Goal: Task Accomplishment & Management: Use online tool/utility

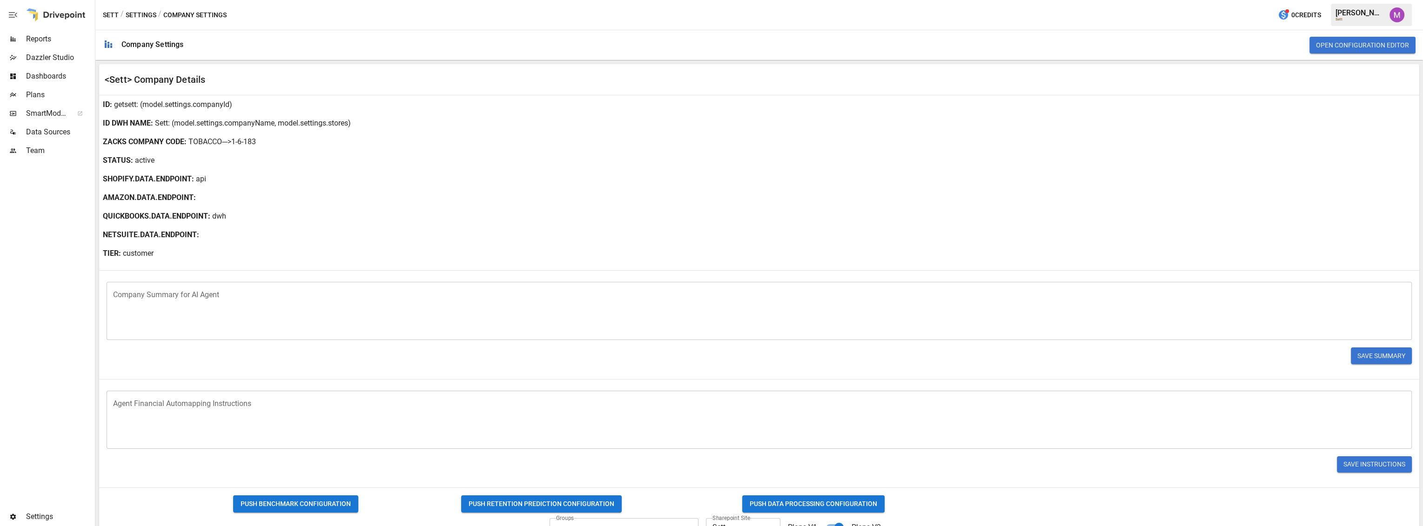
drag, startPoint x: 0, startPoint y: 265, endPoint x: 15, endPoint y: 217, distance: 50.8
click at [0, 265] on div at bounding box center [46, 334] width 93 height 348
click at [47, 93] on span "Plans" at bounding box center [59, 94] width 67 height 11
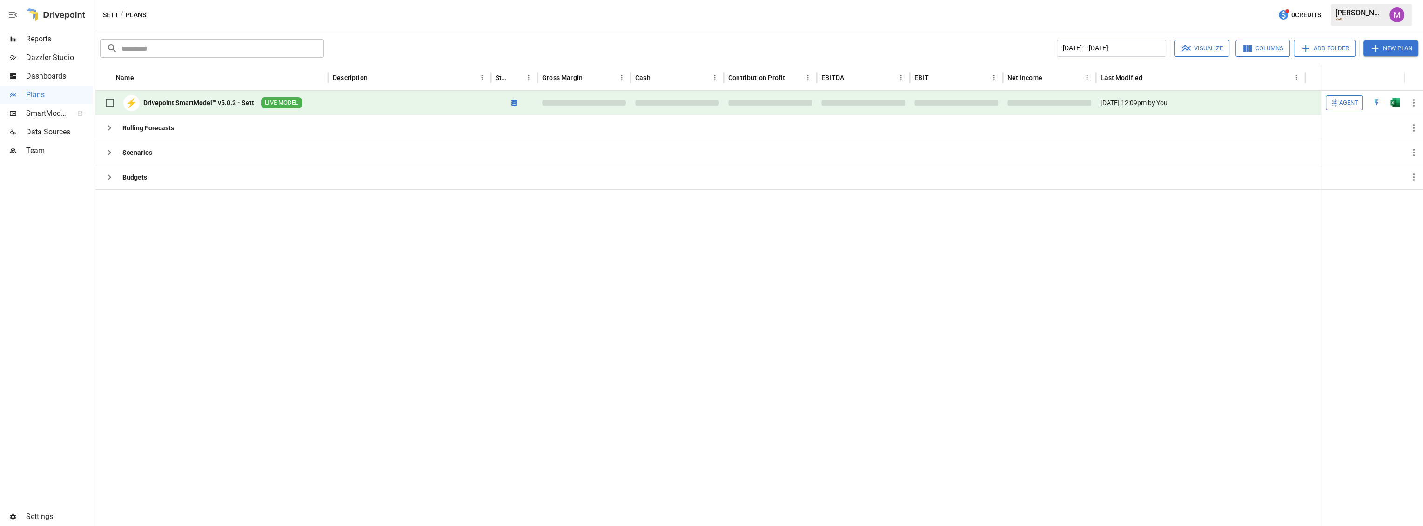
click at [364, 331] on div at bounding box center [707, 357] width 1225 height 337
click at [57, 127] on span "Data Sources" at bounding box center [59, 132] width 67 height 11
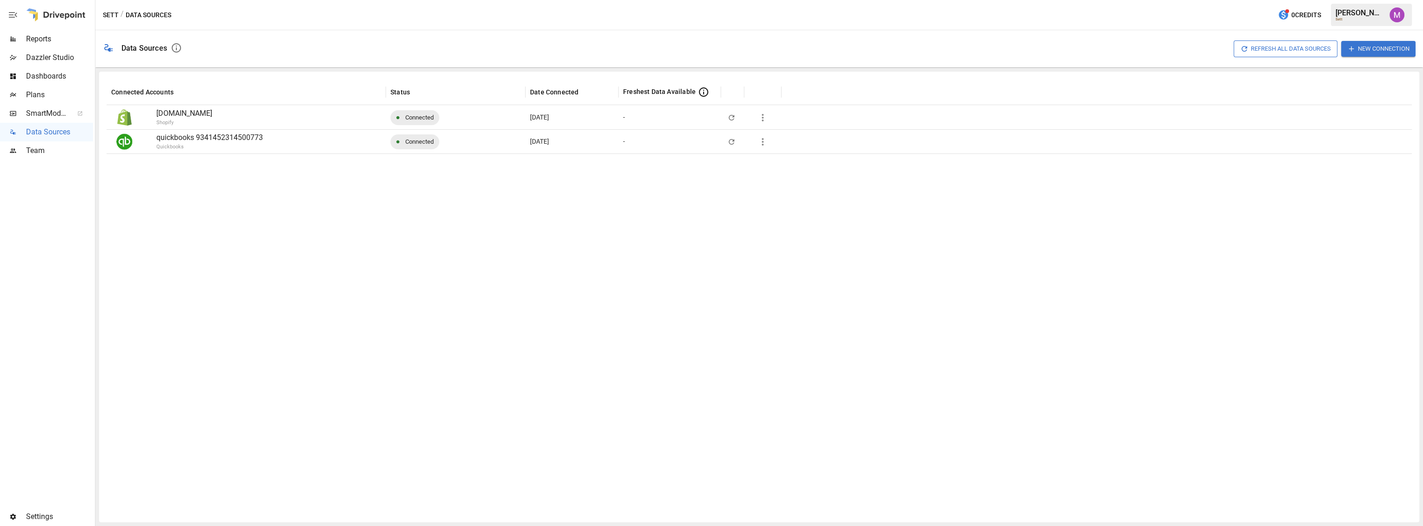
click at [764, 147] on button "button" at bounding box center [762, 142] width 19 height 19
click at [475, 234] on div at bounding box center [711, 263] width 1423 height 526
click at [764, 144] on icon "button" at bounding box center [762, 141] width 11 height 11
click at [402, 231] on div at bounding box center [711, 263] width 1423 height 526
click at [43, 87] on div "Plans" at bounding box center [46, 95] width 93 height 19
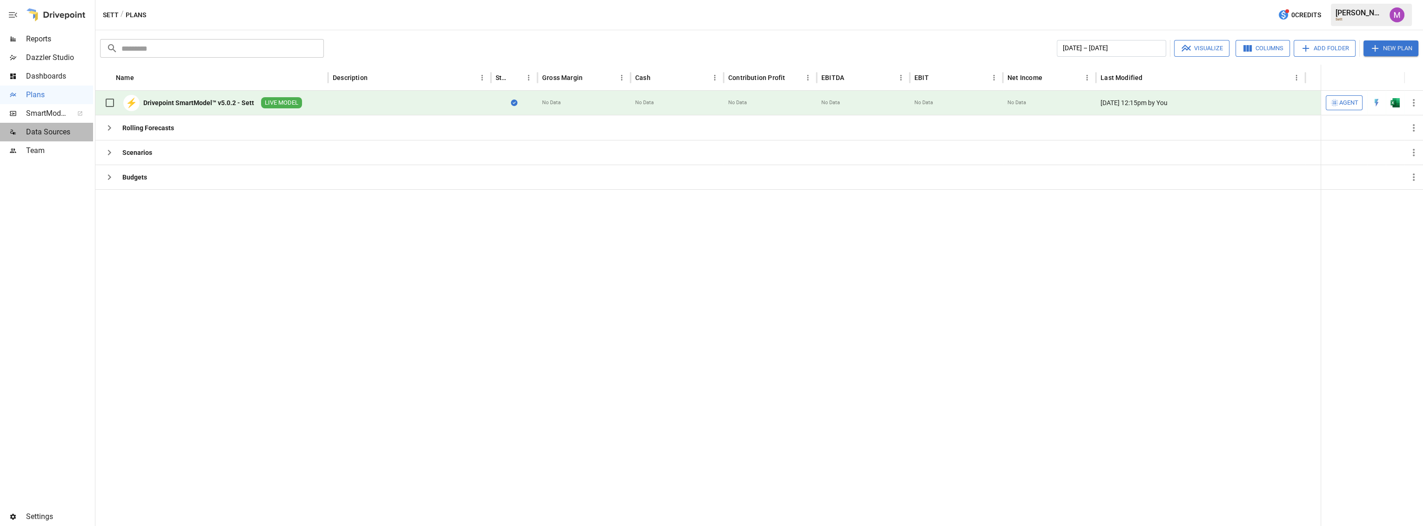
click at [35, 133] on span "Data Sources" at bounding box center [59, 132] width 67 height 11
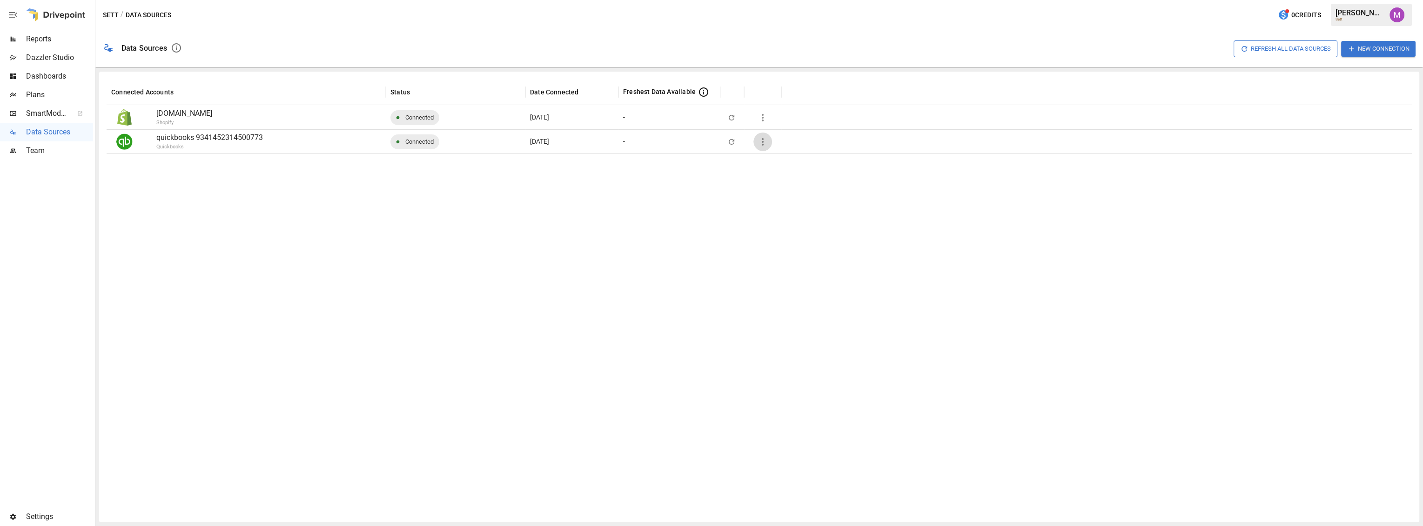
click at [762, 145] on icon "button" at bounding box center [762, 141] width 11 height 11
click at [861, 213] on li "Full refresh all data sources w/o pulling raw data" at bounding box center [832, 208] width 159 height 15
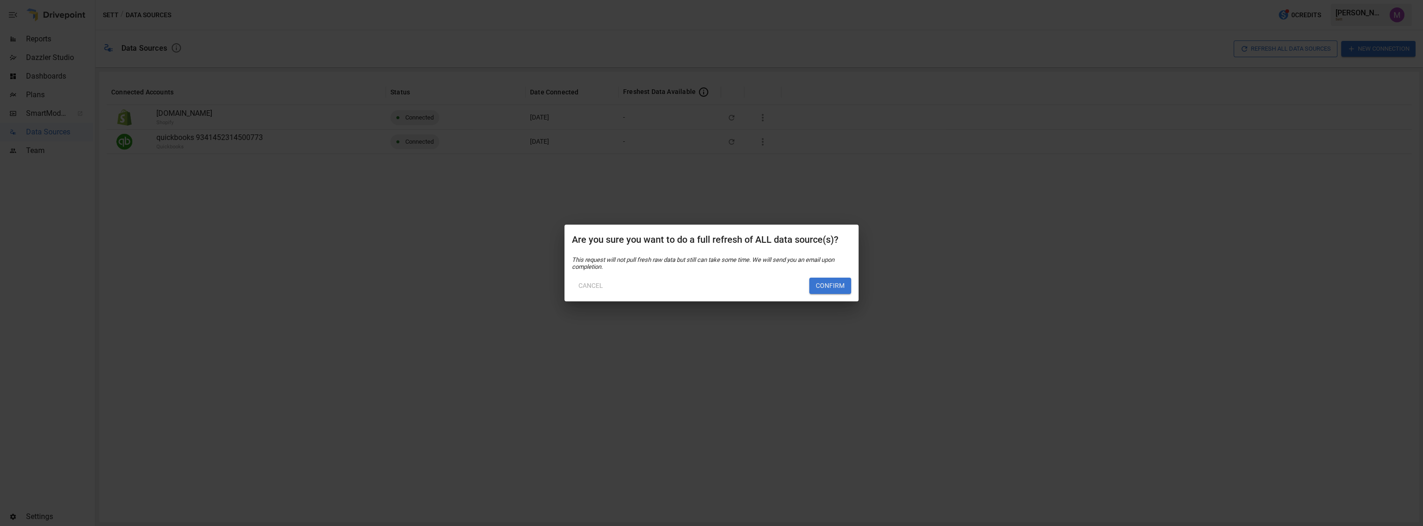
click at [806, 289] on div "Cancel Confirm" at bounding box center [711, 282] width 279 height 24
click at [822, 289] on button "Confirm" at bounding box center [830, 286] width 42 height 17
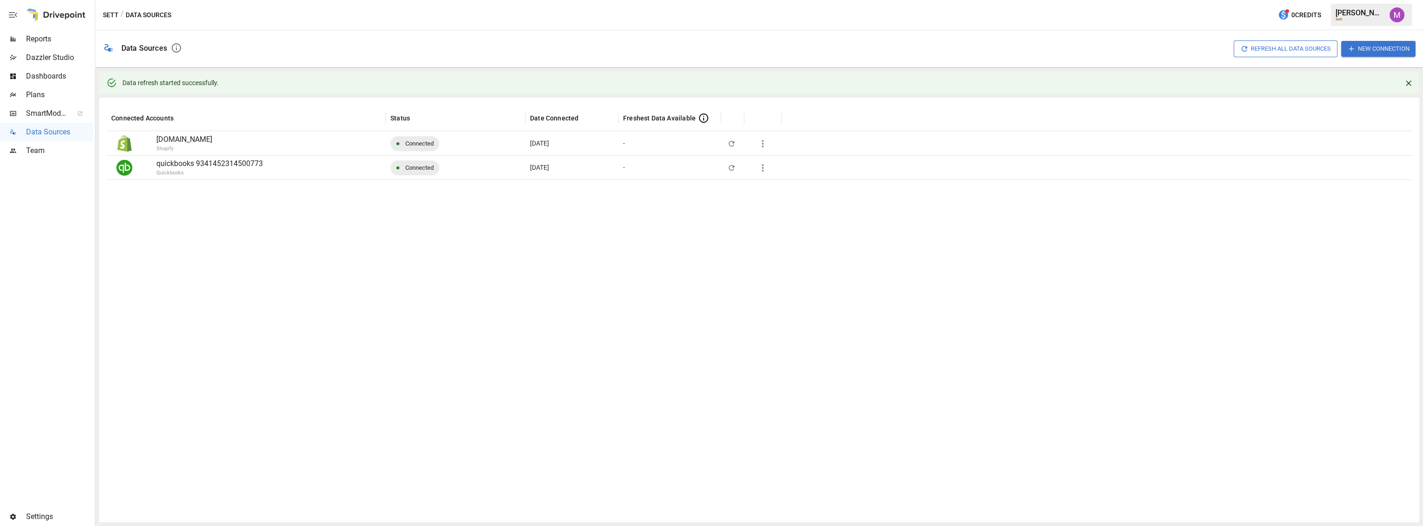
click at [616, 317] on div at bounding box center [759, 347] width 1305 height 335
